Goal: Find contact information: Find contact information

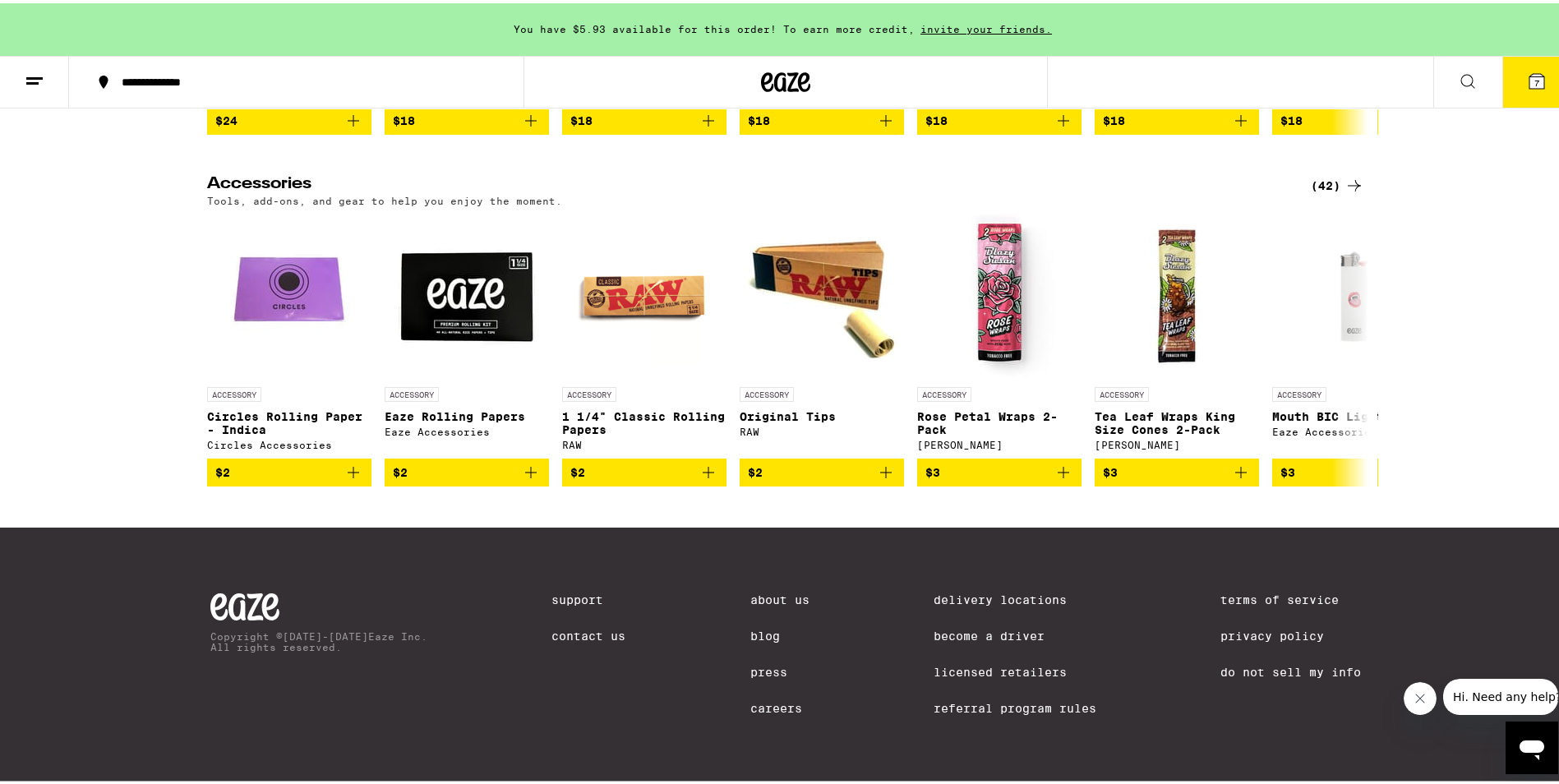
scroll to position [7661, 0]
click at [594, 632] on link "Contact Us" at bounding box center [588, 632] width 74 height 13
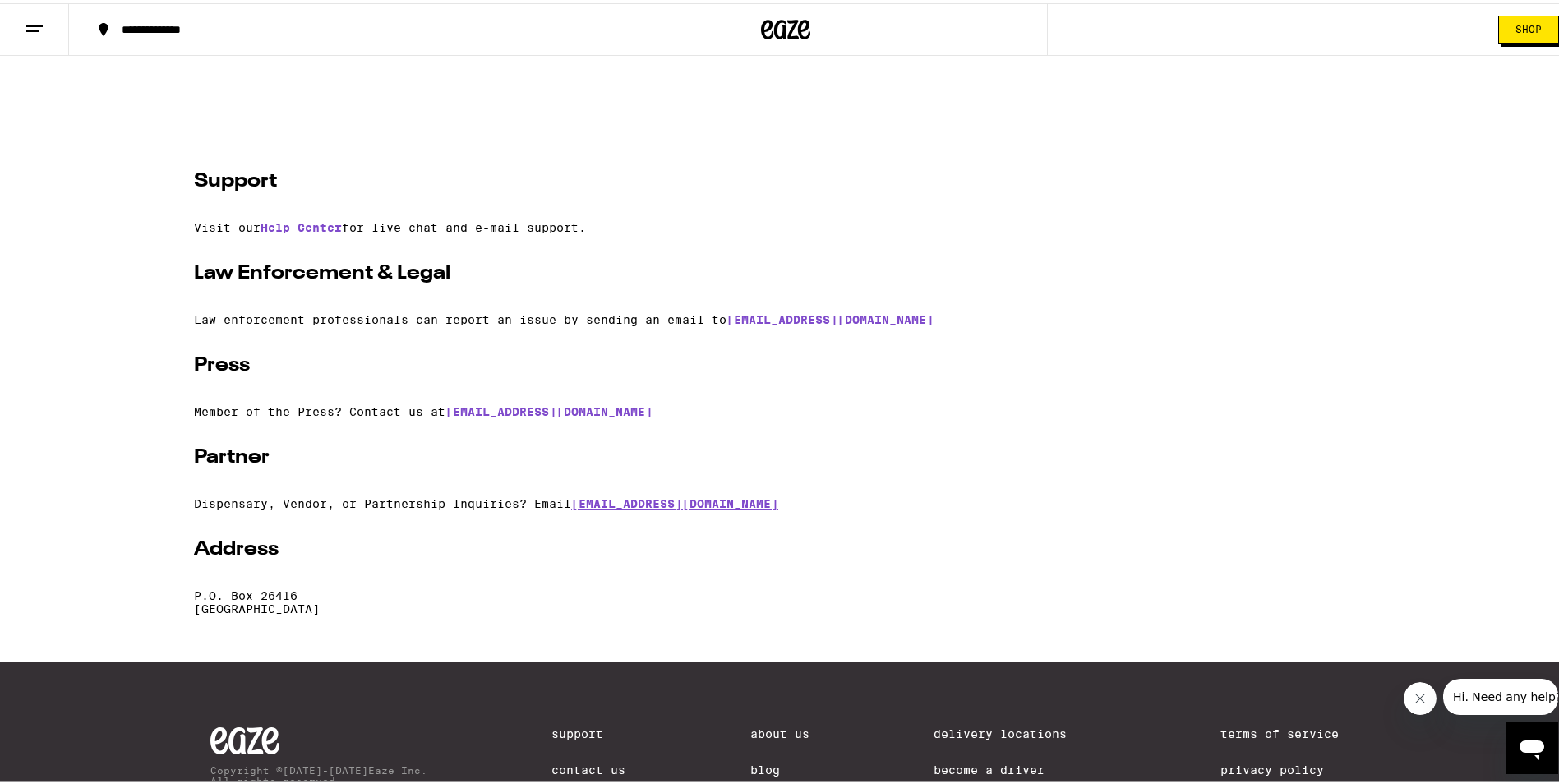
scroll to position [82, 0]
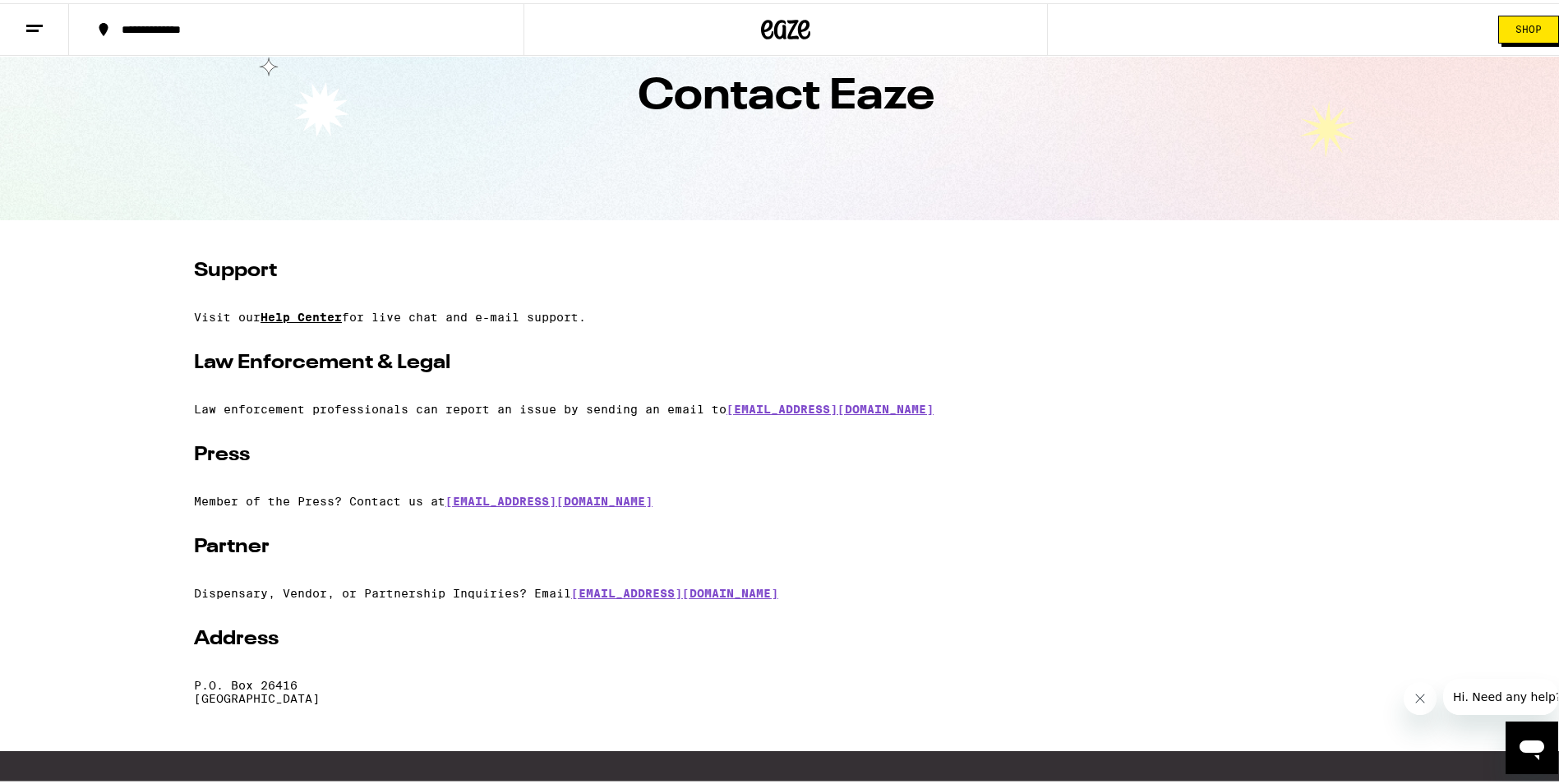
click at [295, 314] on link "Help Center" at bounding box center [301, 314] width 81 height 13
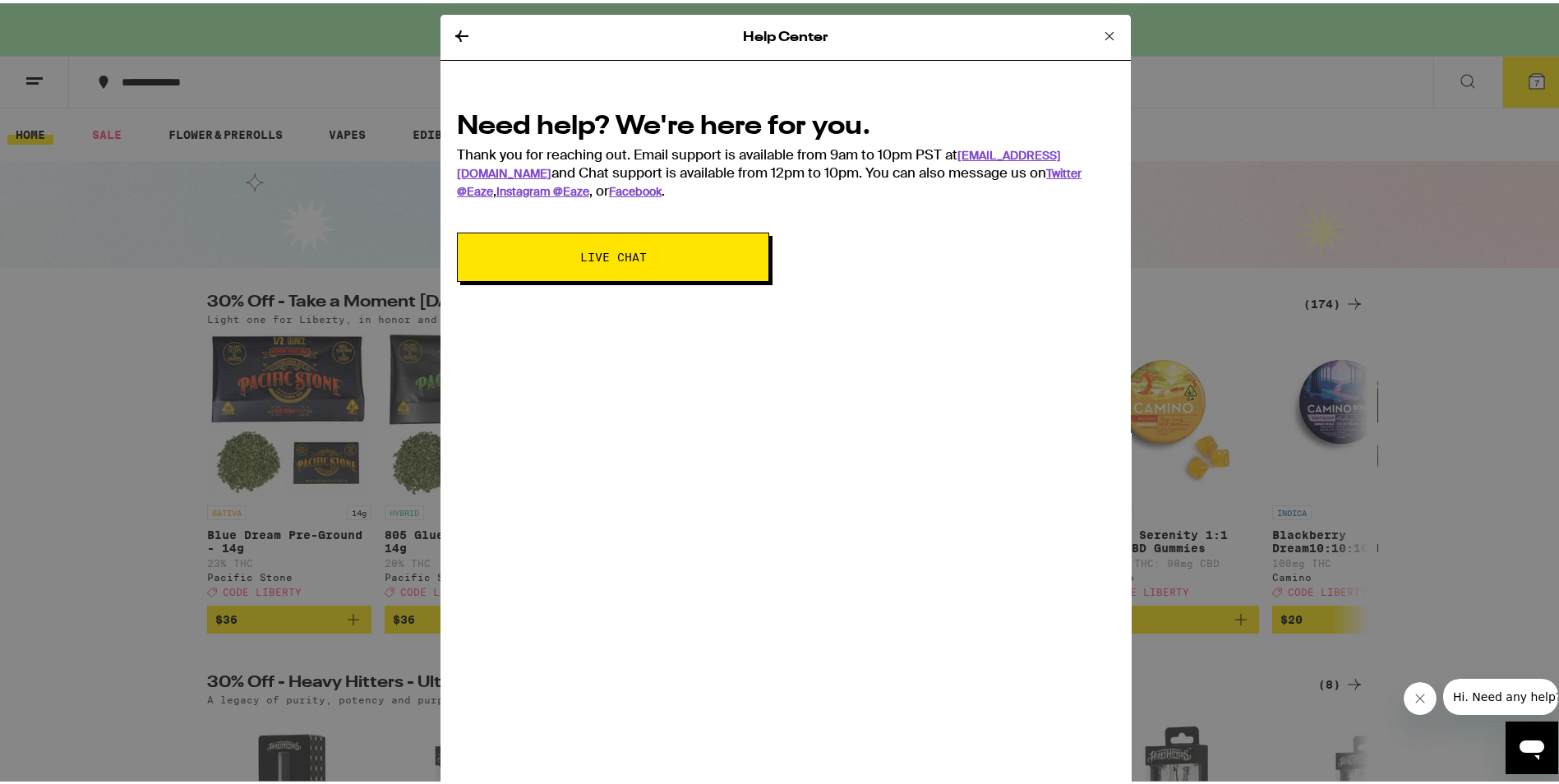
drag, startPoint x: 1097, startPoint y: 32, endPoint x: 1085, endPoint y: 37, distance: 13.0
click at [1105, 32] on icon at bounding box center [1109, 32] width 8 height 8
